Goal: Information Seeking & Learning: Compare options

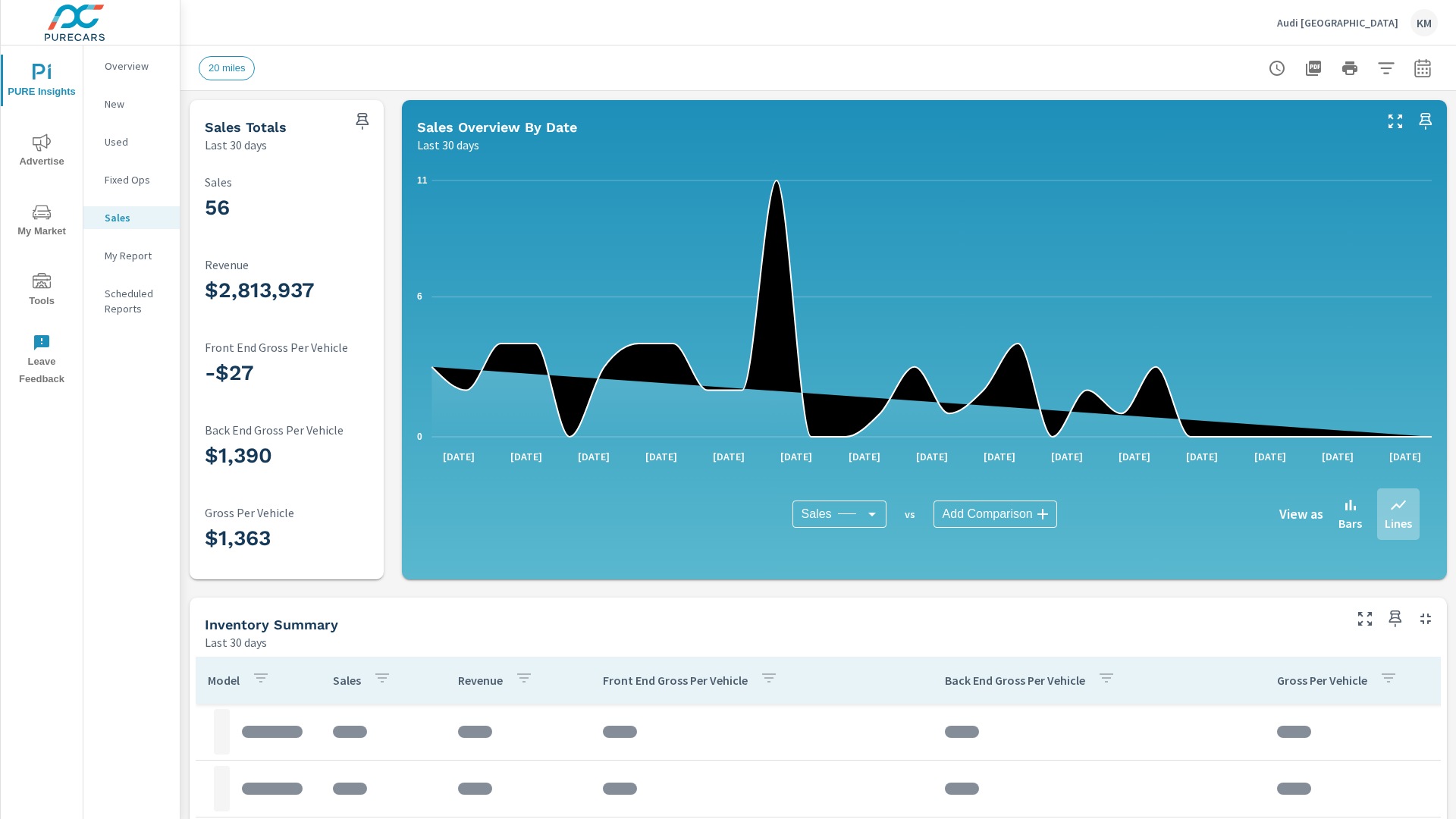
click at [1422, 68] on icon "button" at bounding box center [1422, 70] width 10 height 6
select select "Last 30 days"
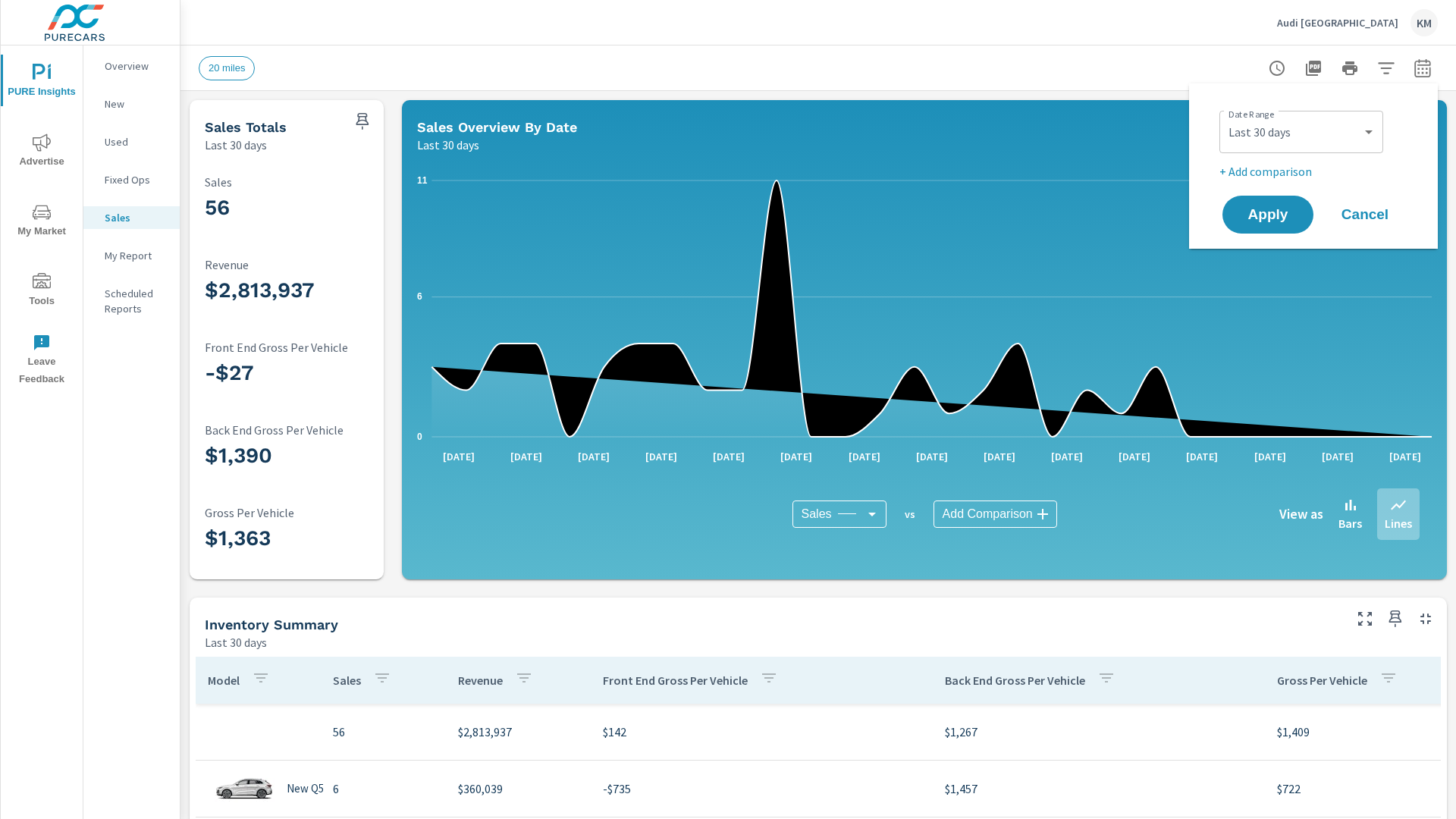
click at [1313, 166] on p "+ Add comparison" at bounding box center [1317, 171] width 194 height 18
select select "Previous period"
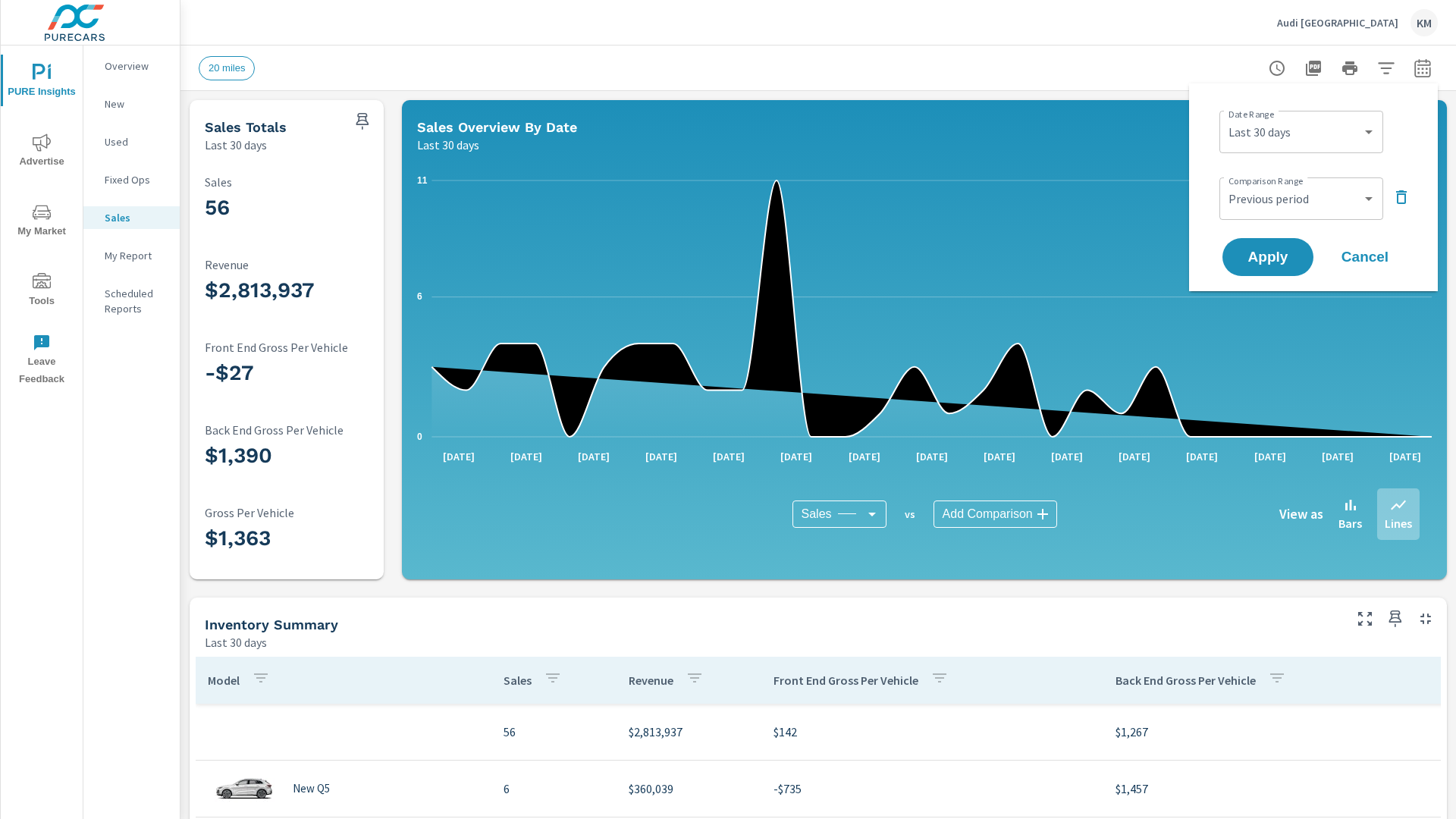
click at [1386, 68] on icon "button" at bounding box center [1385, 68] width 16 height 12
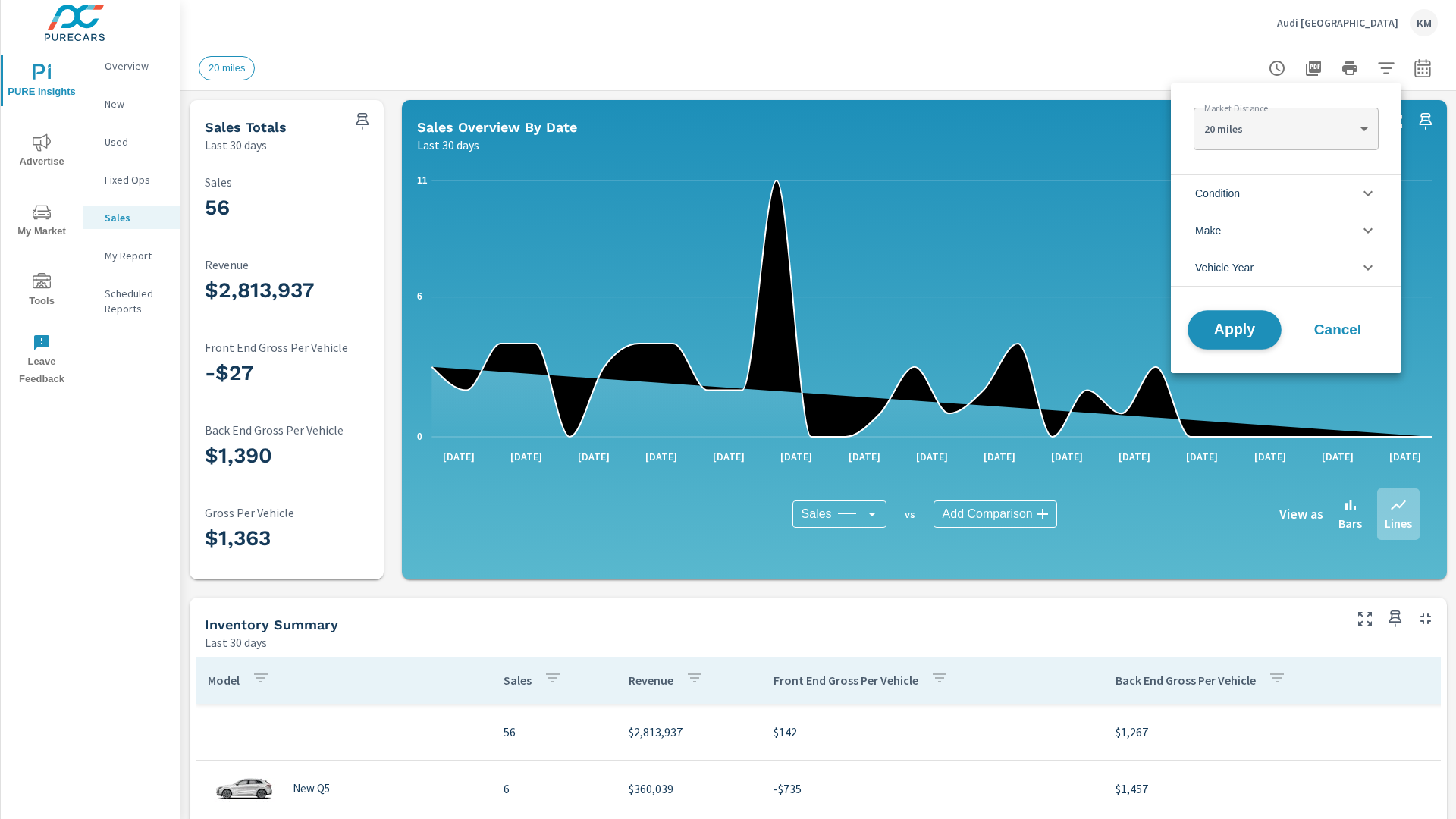
click at [1234, 330] on span "Apply" at bounding box center [1234, 330] width 62 height 14
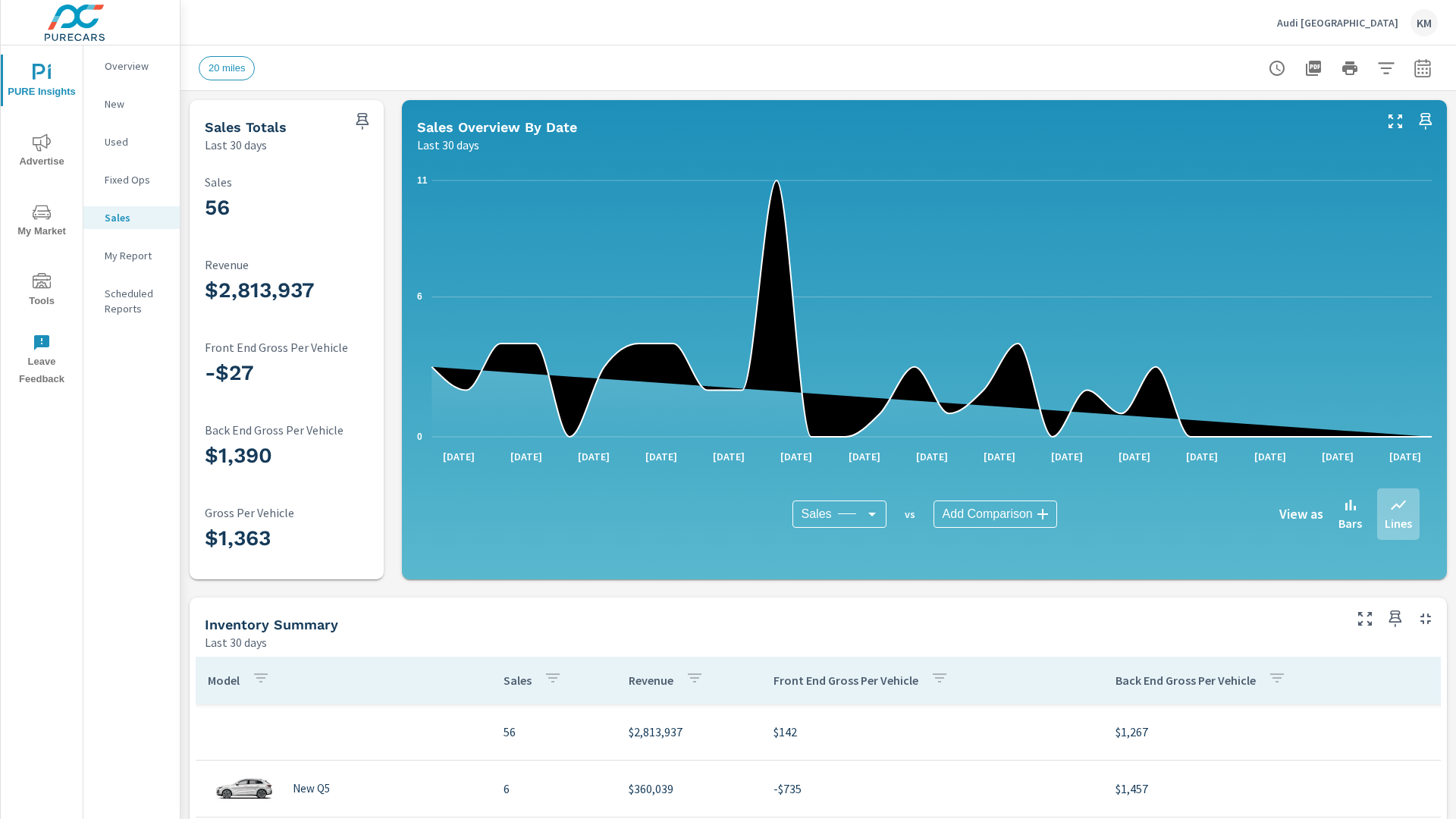
click at [1422, 68] on icon "button" at bounding box center [1422, 70] width 10 height 6
select select "Last 30 days"
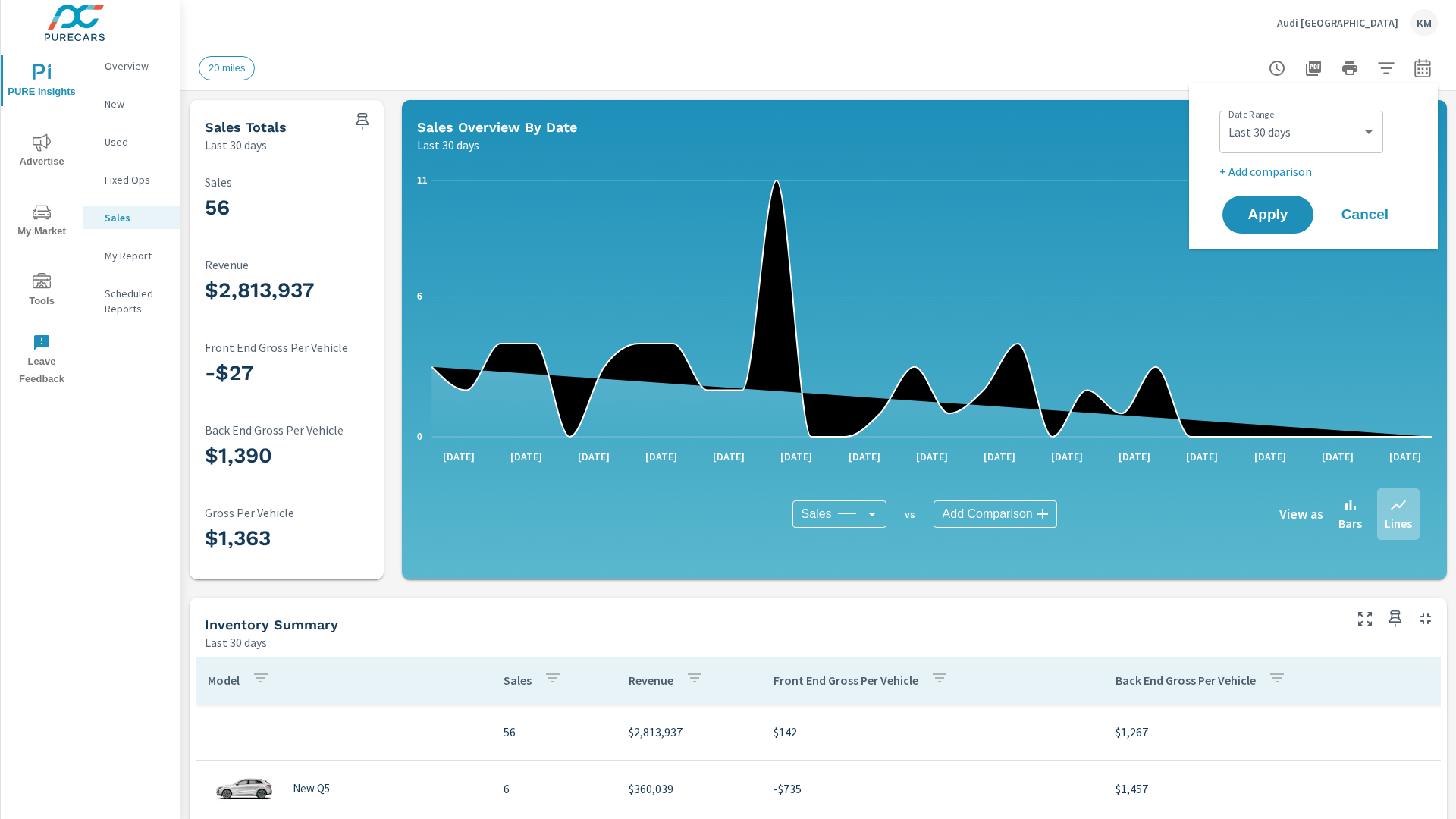
scroll to position [7, 0]
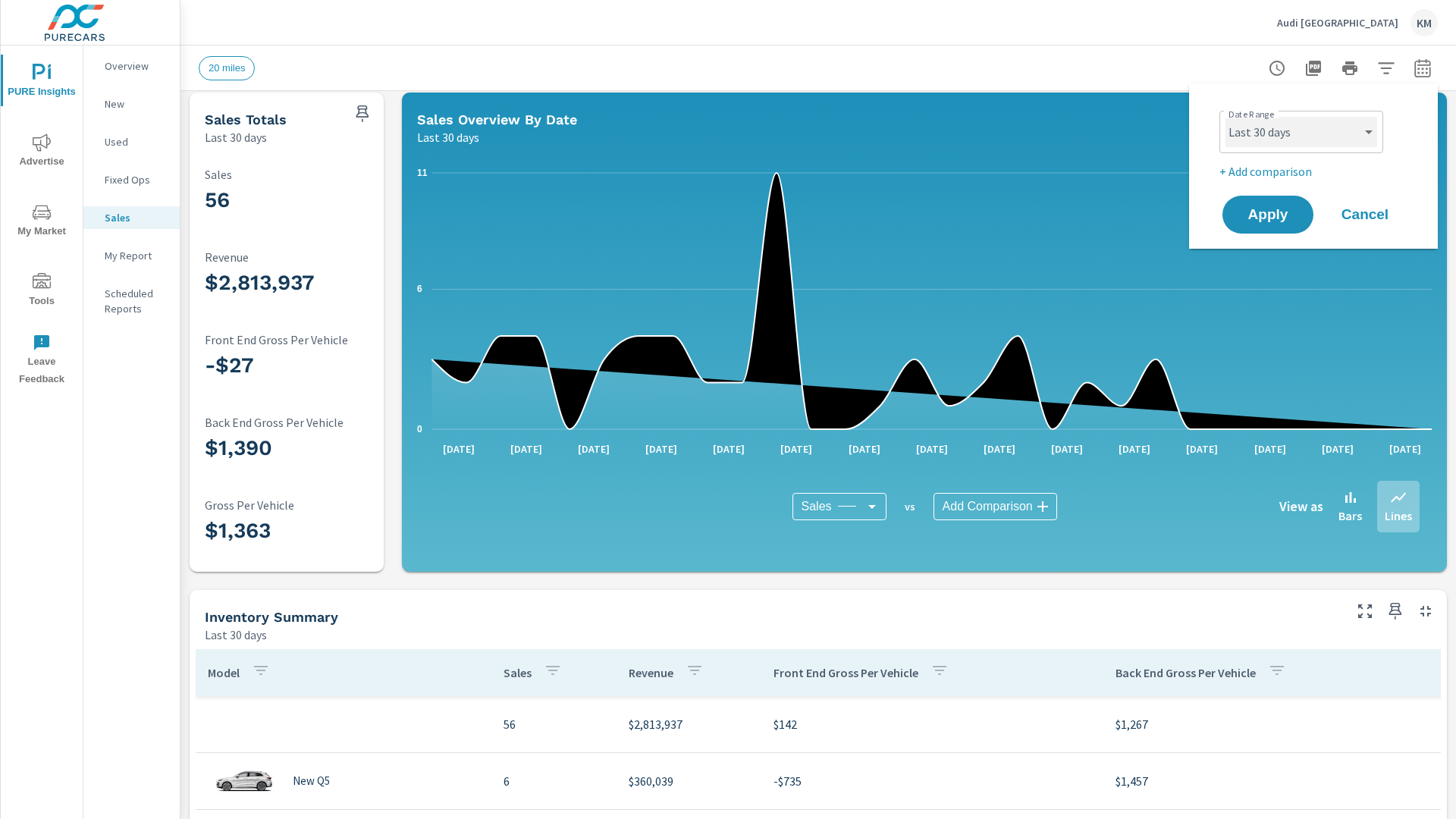
click at [1301, 132] on select "Custom [DATE] Last week Last 7 days Last 14 days Last 30 days Last 45 days Last…" at bounding box center [1301, 132] width 152 height 30
click at [1268, 214] on span "Apply" at bounding box center [1268, 214] width 61 height 14
click at [1386, 68] on icon "button" at bounding box center [1385, 68] width 16 height 12
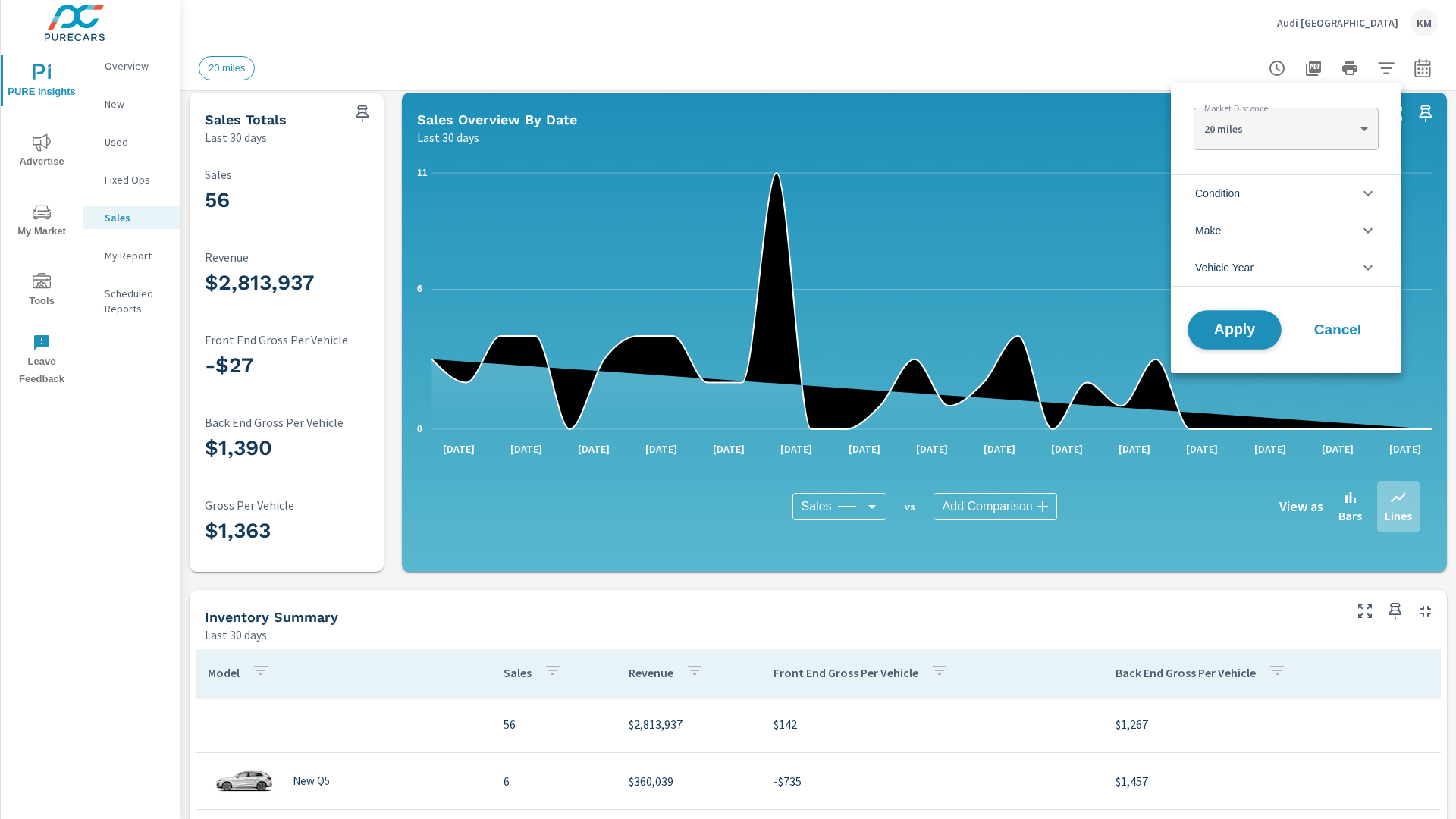
click at [1234, 330] on span "Apply" at bounding box center [1234, 330] width 62 height 14
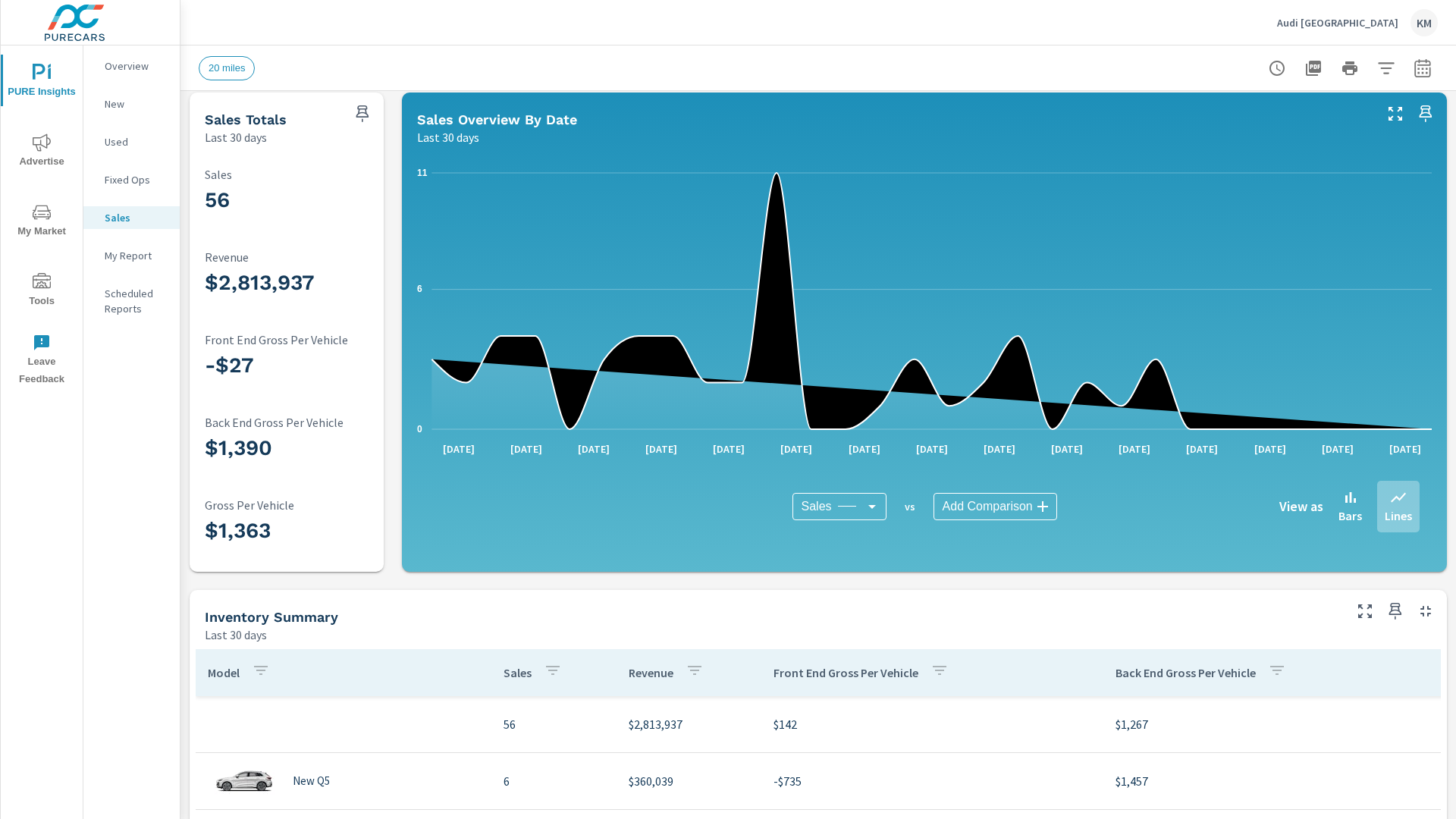
scroll to position [0, 0]
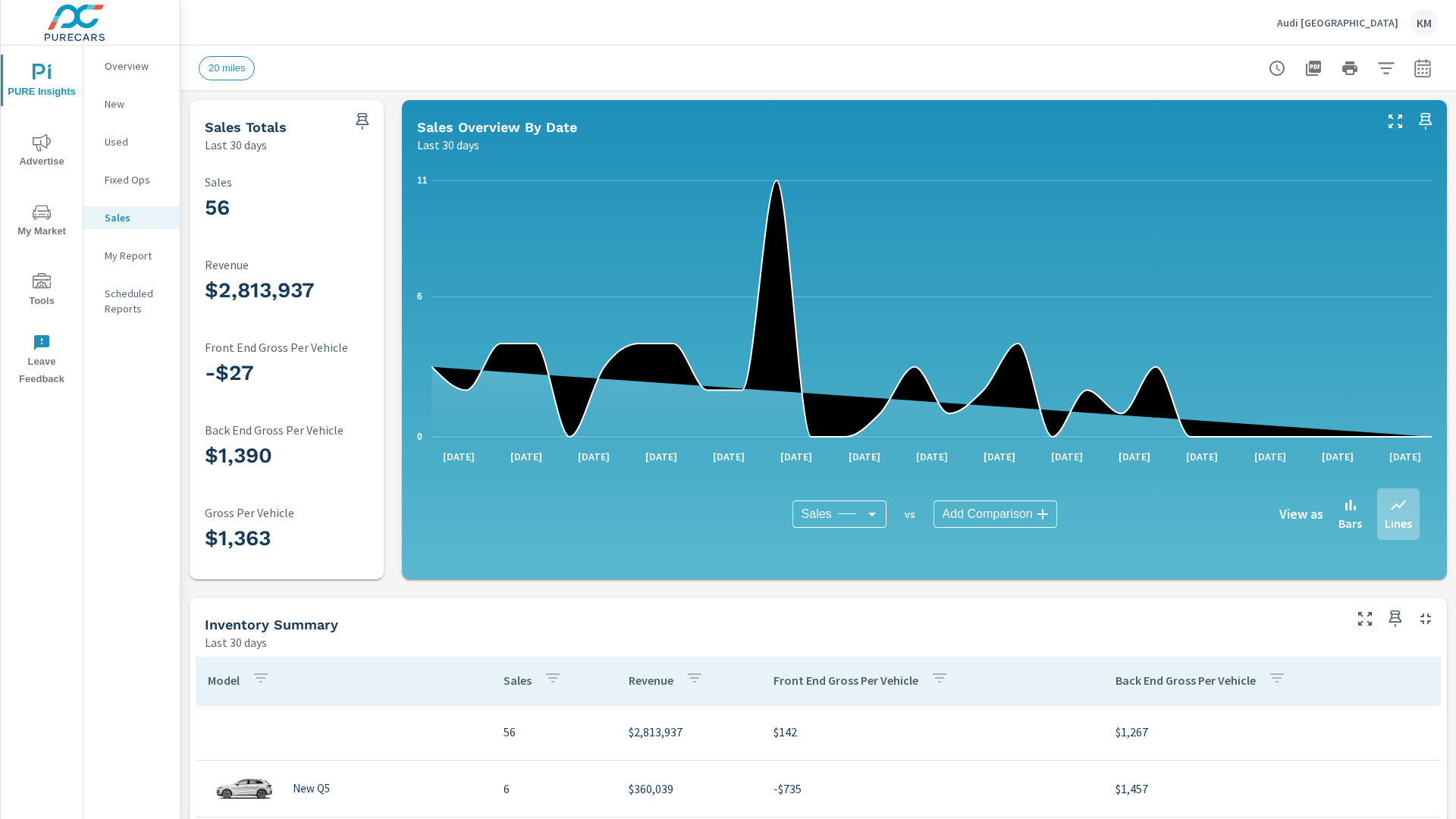
click at [1422, 68] on icon "button" at bounding box center [1422, 70] width 10 height 6
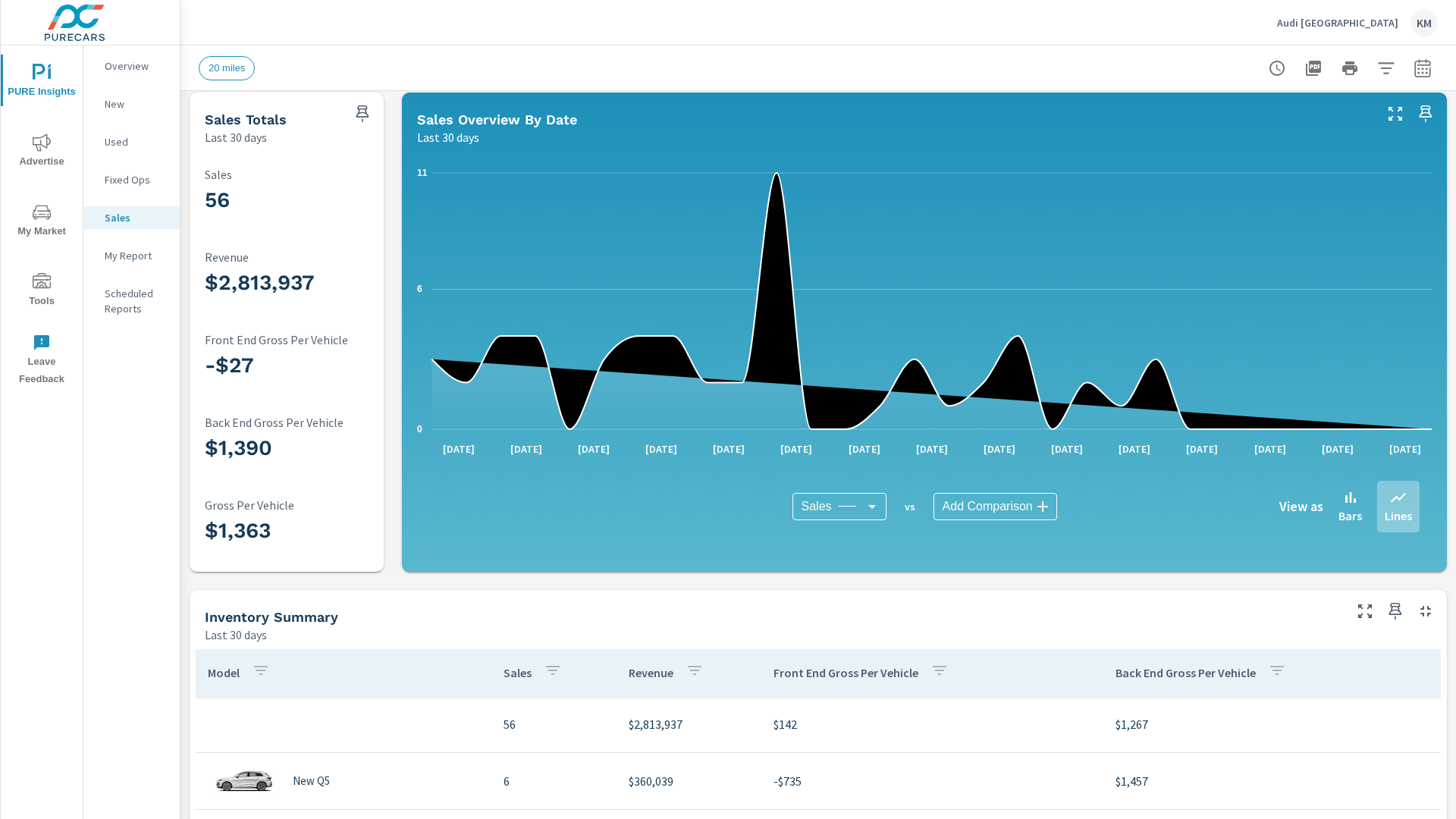
select select "Last 30 days"
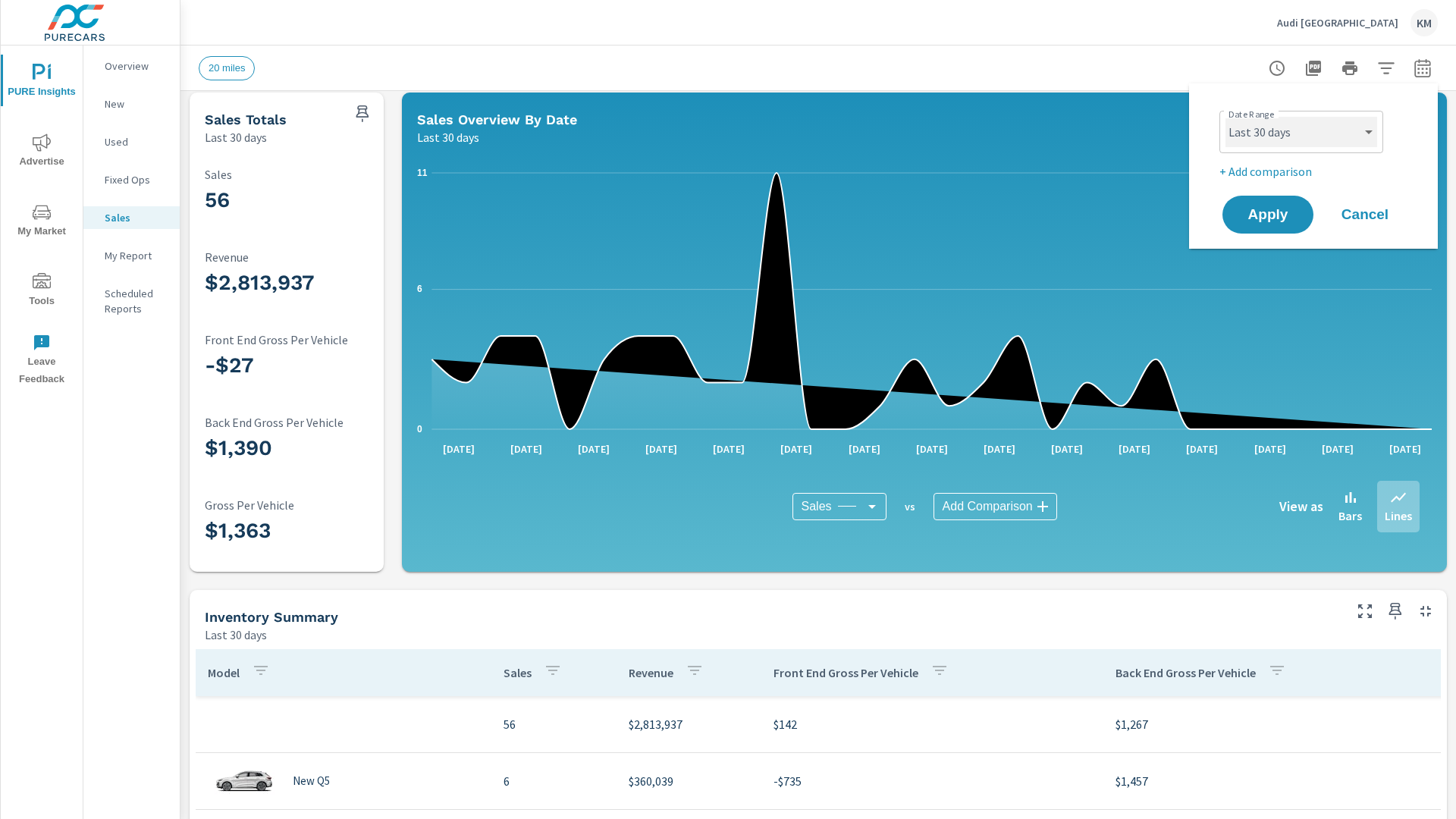
click at [1301, 132] on select "Custom [DATE] Last week Last 7 days Last 14 days Last 30 days Last 45 days Last…" at bounding box center [1301, 132] width 152 height 30
click at [1268, 214] on span "Apply" at bounding box center [1267, 214] width 62 height 14
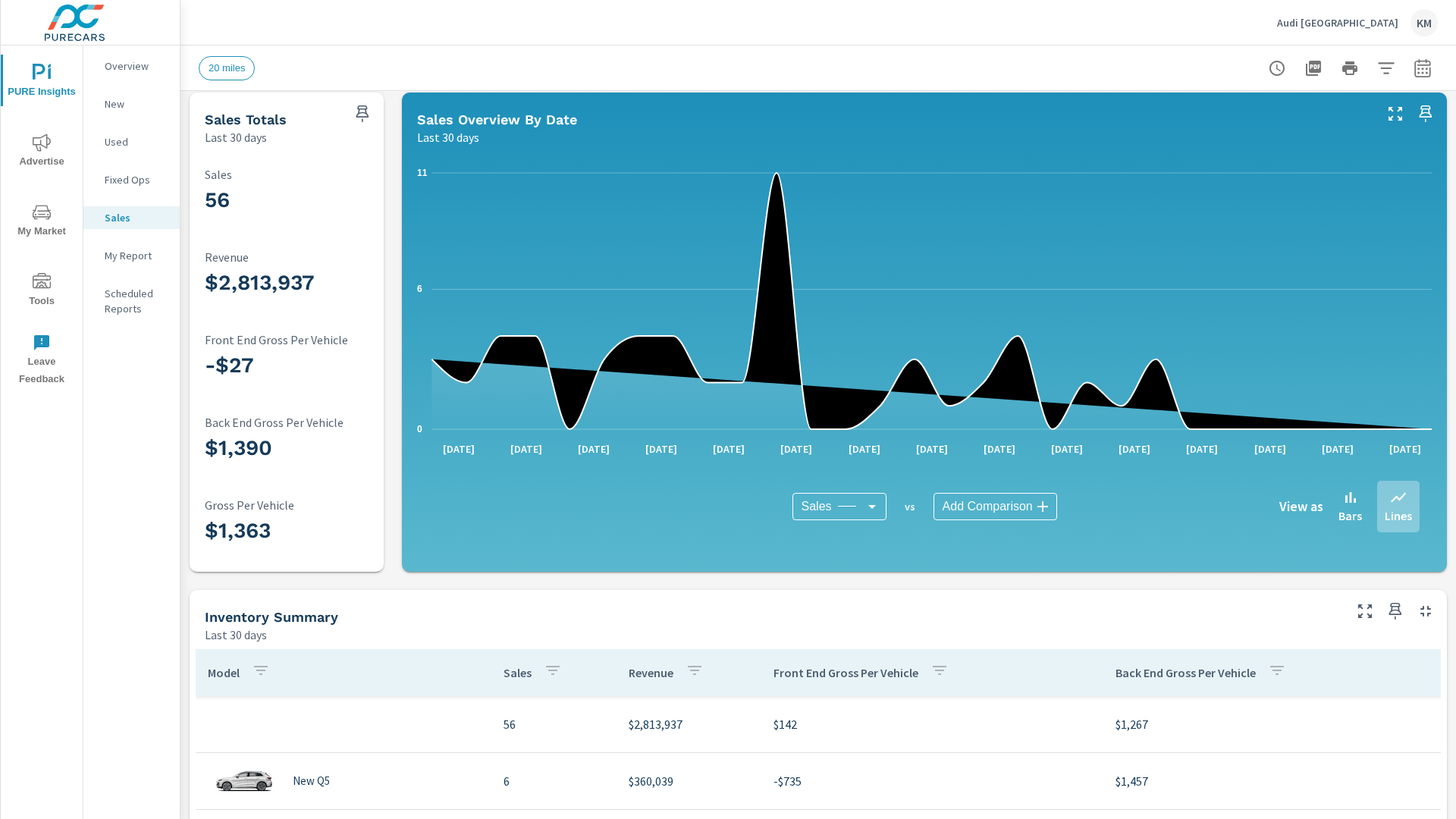
click at [227, 68] on span "20 miles" at bounding box center [227, 68] width 54 height 12
click at [131, 104] on p "New" at bounding box center [136, 104] width 63 height 15
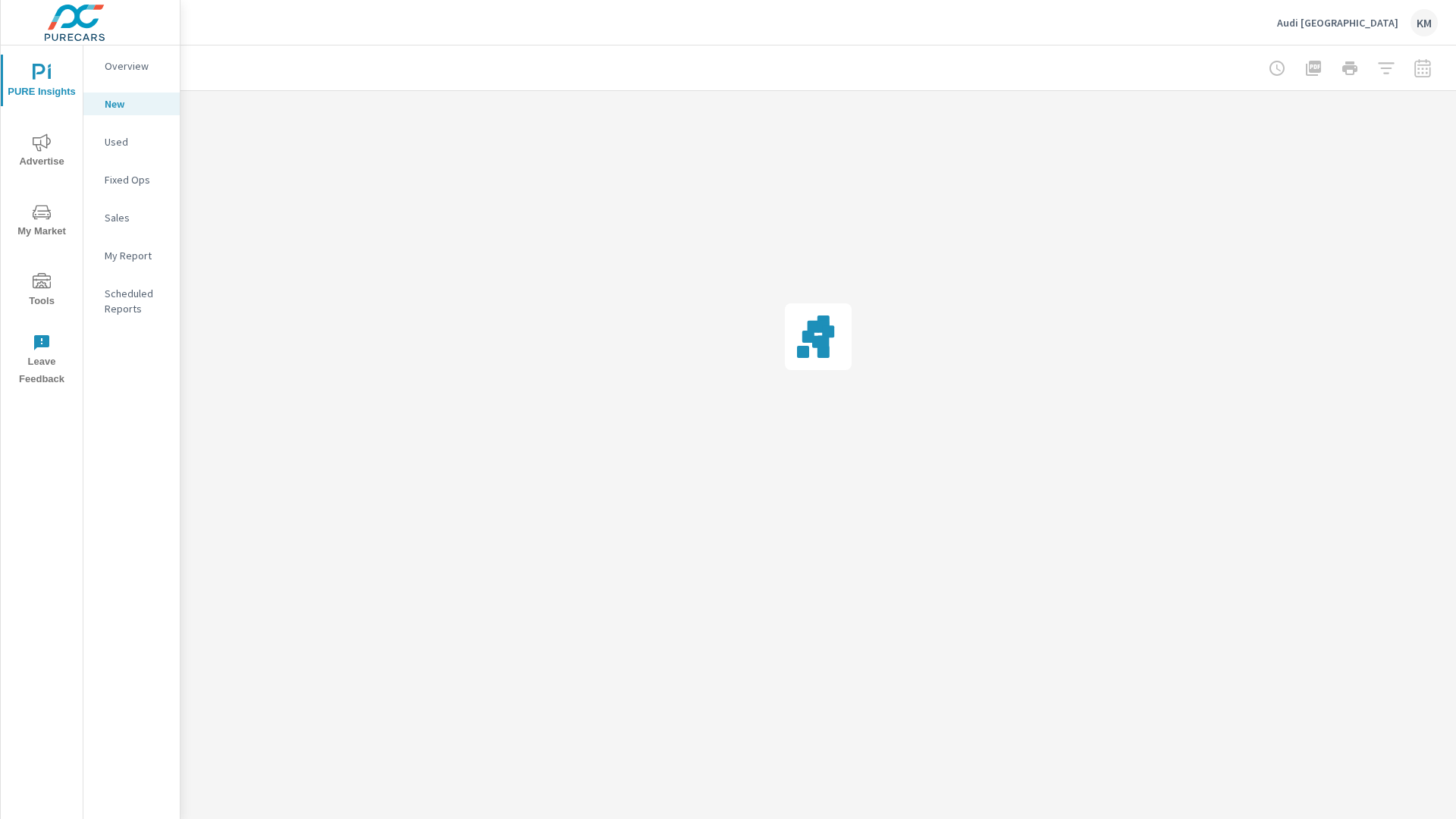
click at [131, 142] on p "Used" at bounding box center [136, 142] width 63 height 15
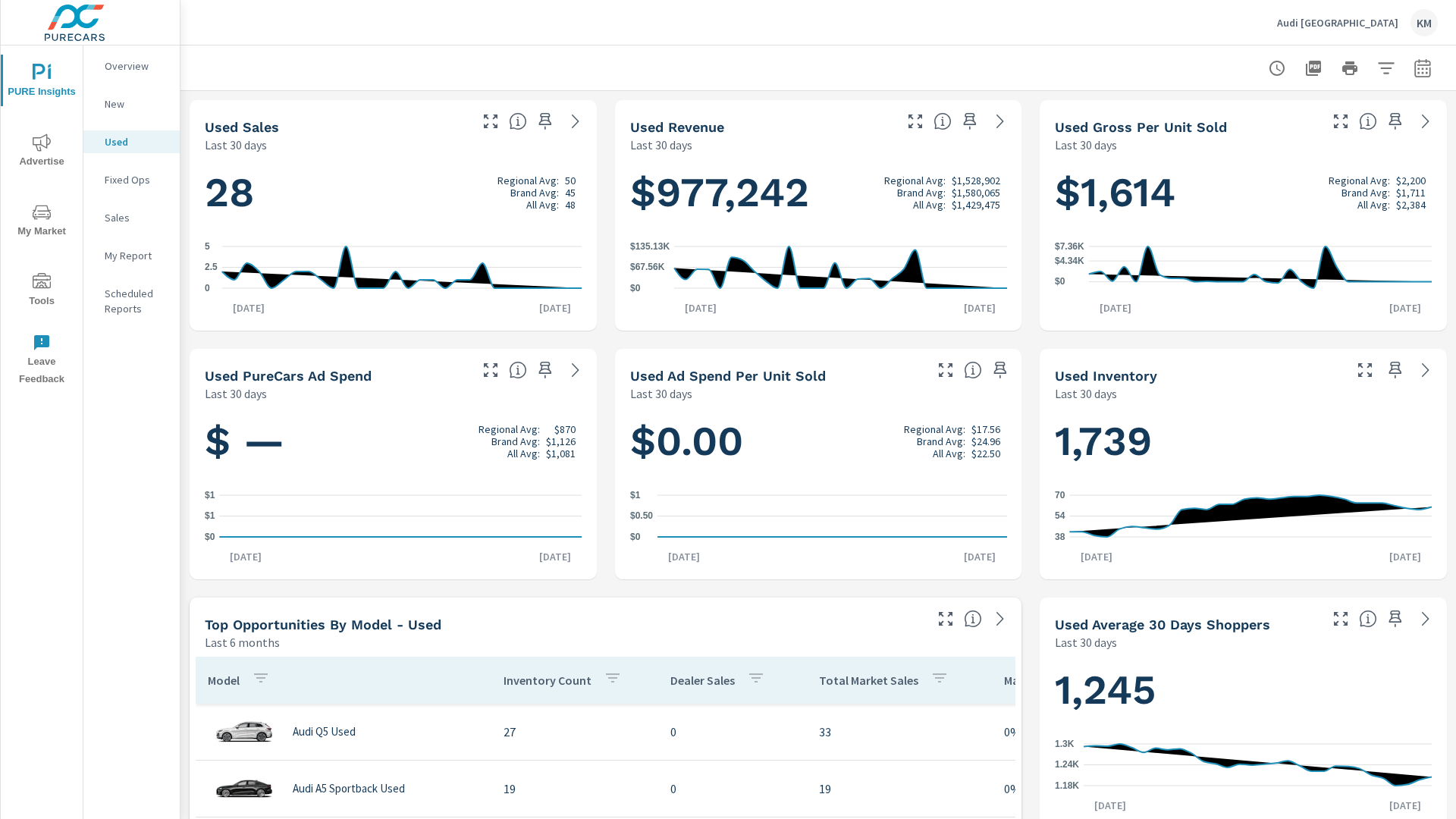
click at [131, 104] on p "New" at bounding box center [136, 104] width 63 height 15
